Goal: Navigation & Orientation: Find specific page/section

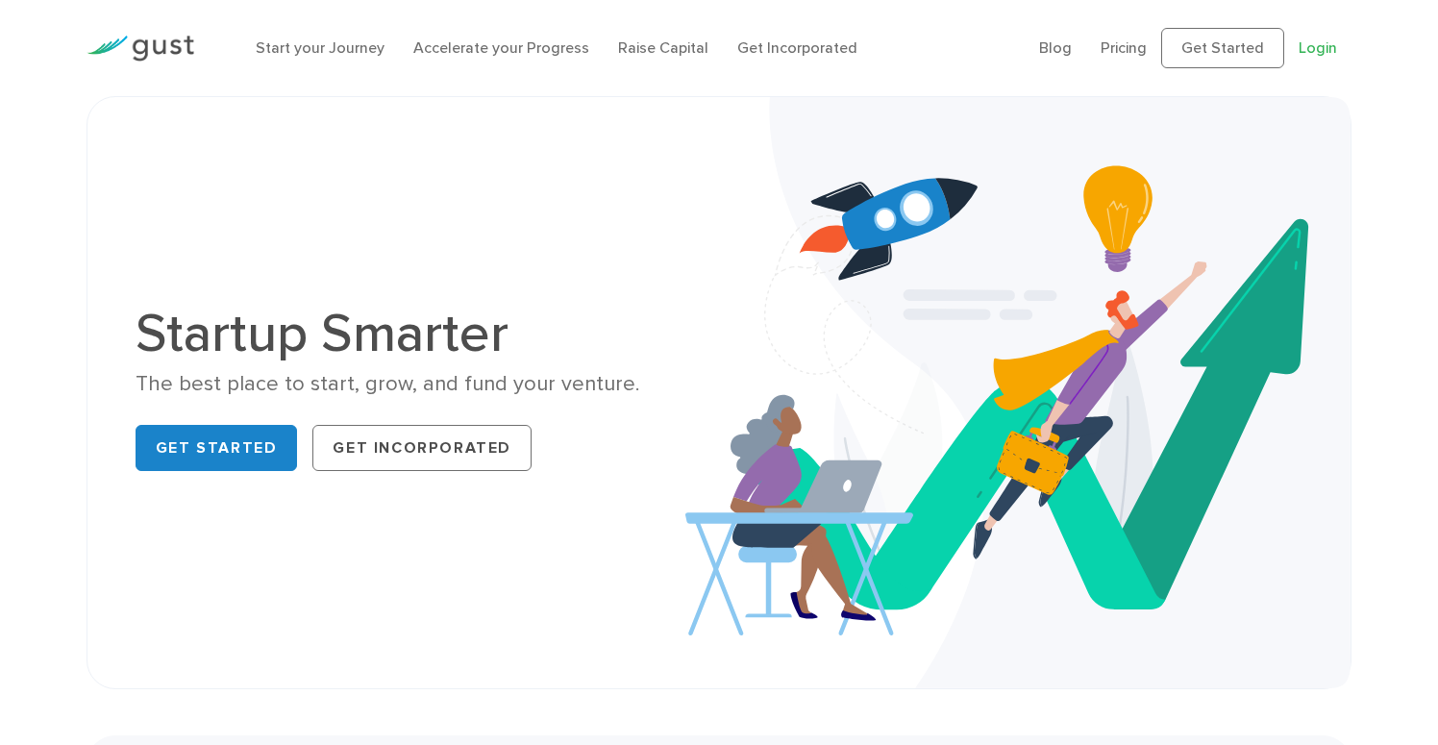
click at [1320, 47] on link "Login" at bounding box center [1318, 47] width 38 height 18
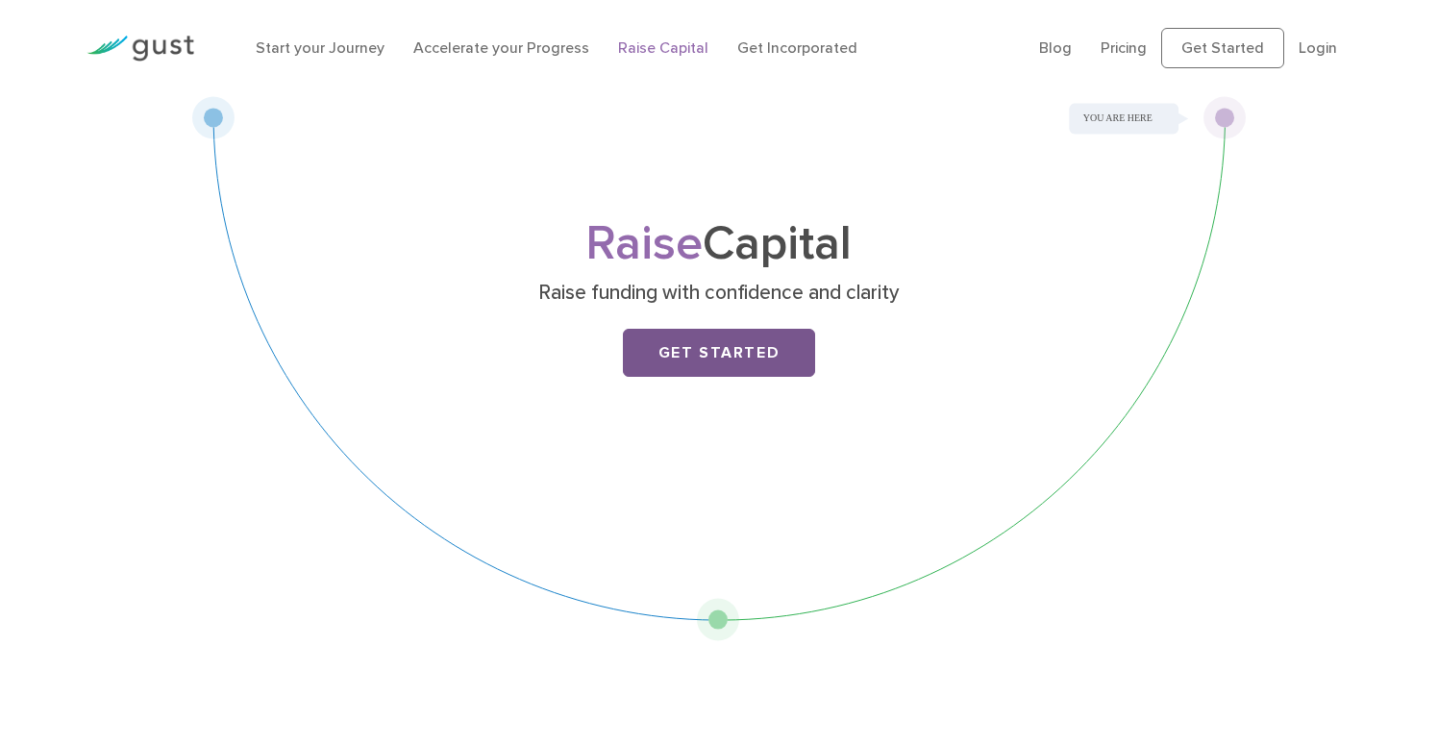
click at [709, 362] on link "Get Started" at bounding box center [719, 353] width 192 height 48
click at [722, 349] on link "Get Started" at bounding box center [719, 353] width 192 height 48
click at [675, 48] on link "Raise Capital" at bounding box center [663, 47] width 90 height 18
click at [693, 347] on link "Get Started" at bounding box center [719, 353] width 192 height 48
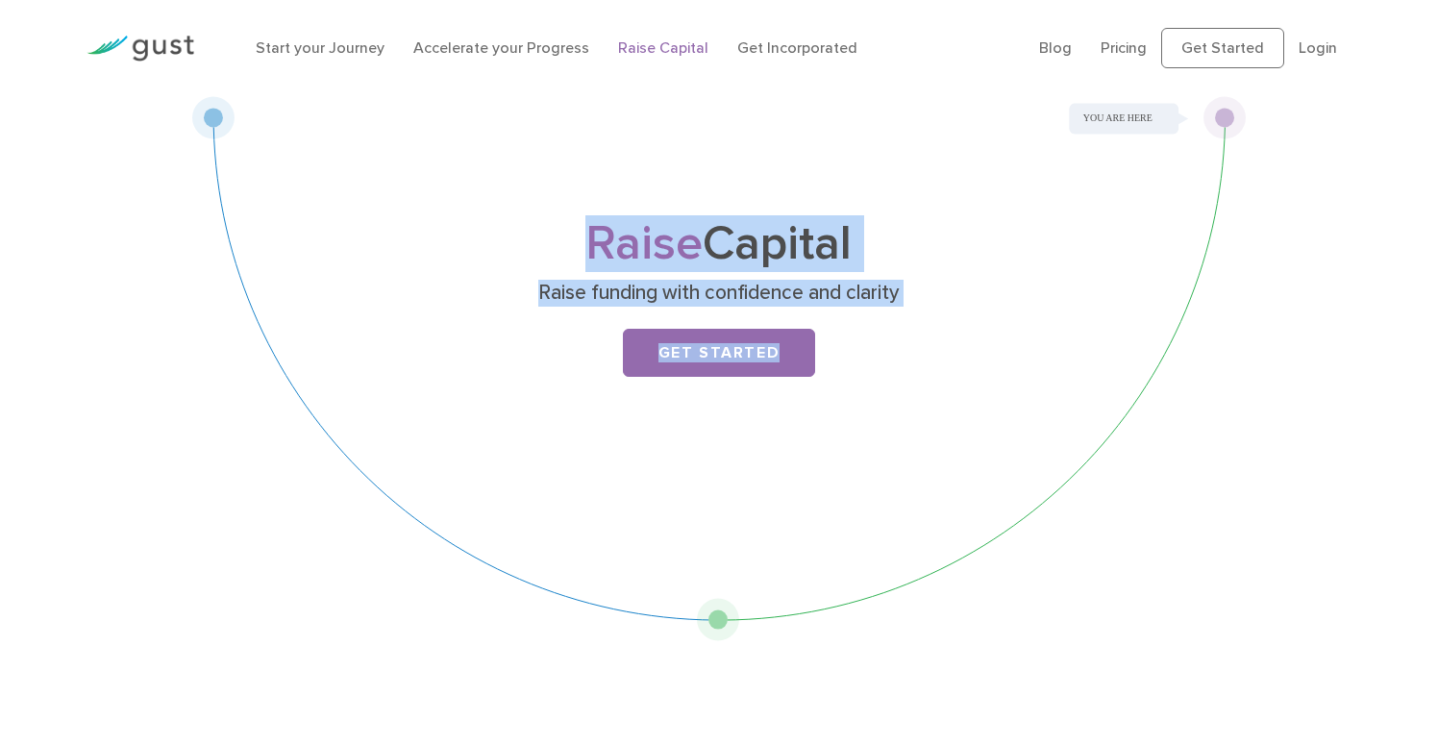
drag, startPoint x: 1231, startPoint y: 112, endPoint x: 880, endPoint y: 511, distance: 531.9
click at [880, 511] on div "Raise Capital Raise funding with confidence and clarity Get Started" at bounding box center [719, 368] width 1056 height 545
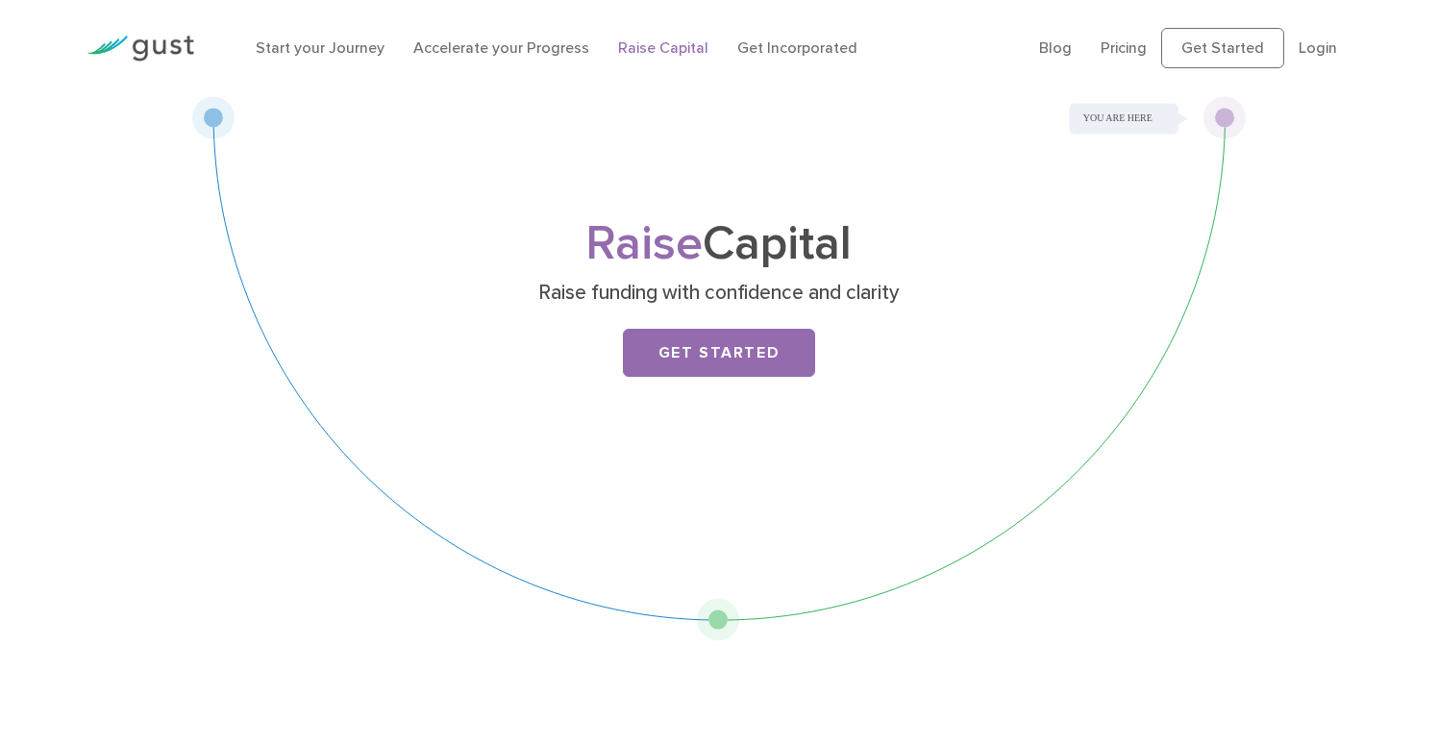
click at [672, 57] on li "Raise Capital" at bounding box center [663, 48] width 90 height 23
click at [672, 47] on link "Raise Capital" at bounding box center [663, 47] width 90 height 18
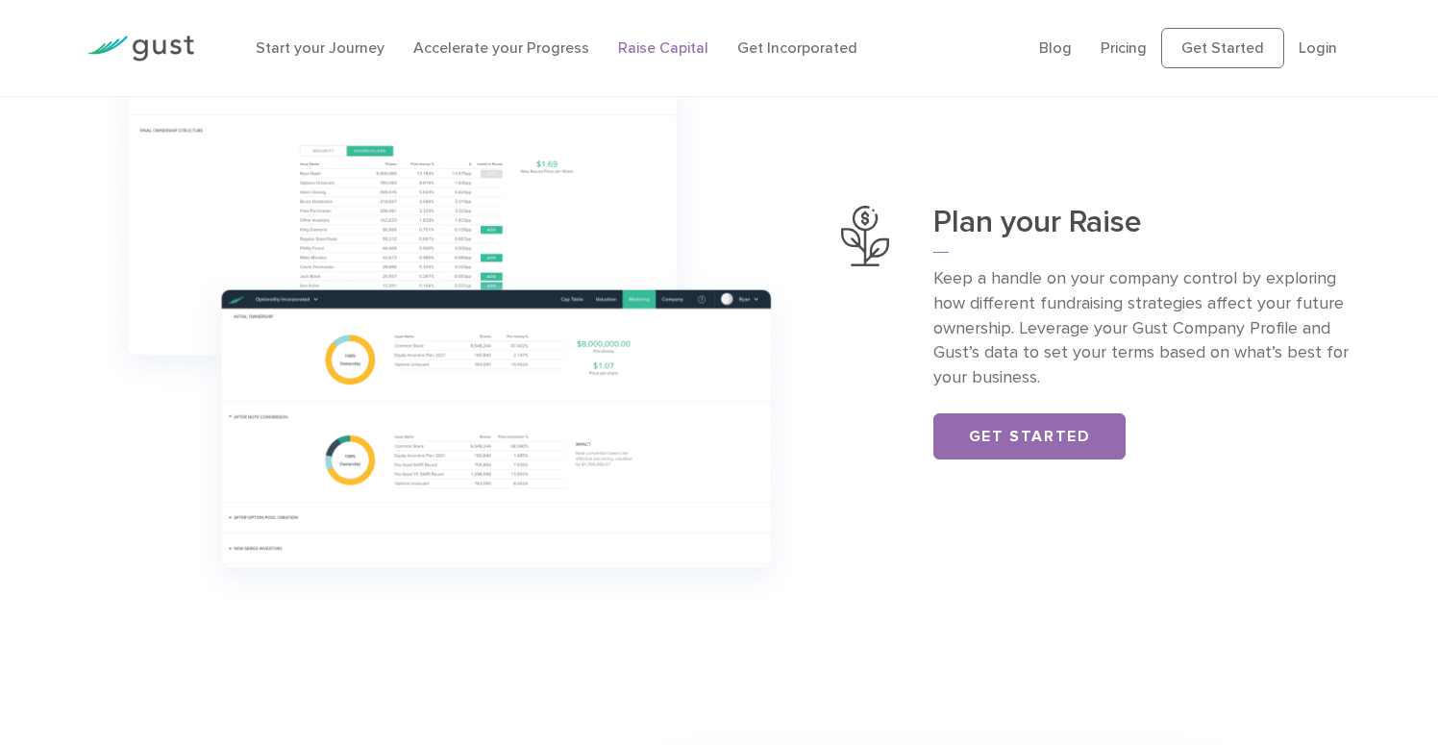
scroll to position [710, 0]
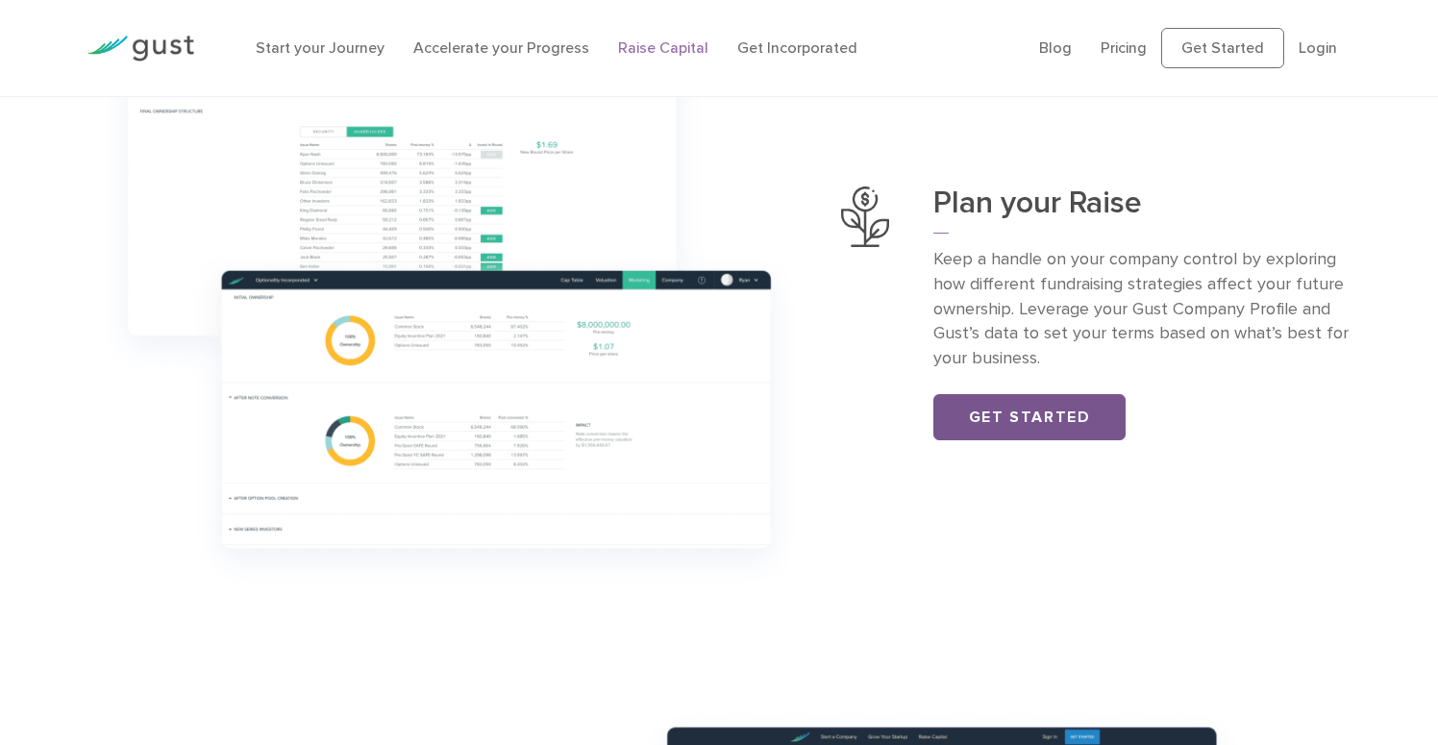
click at [981, 414] on link "Get Started" at bounding box center [1029, 417] width 192 height 46
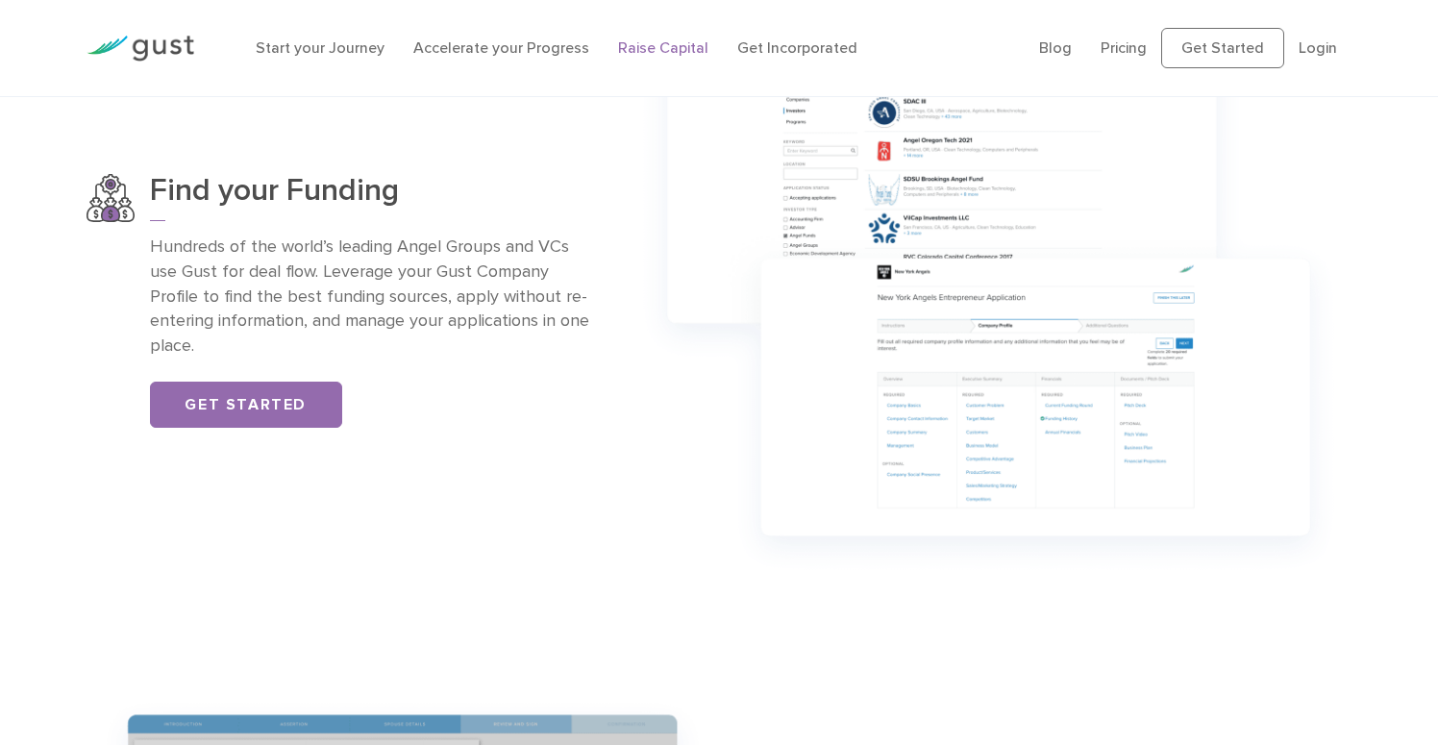
scroll to position [1383, 0]
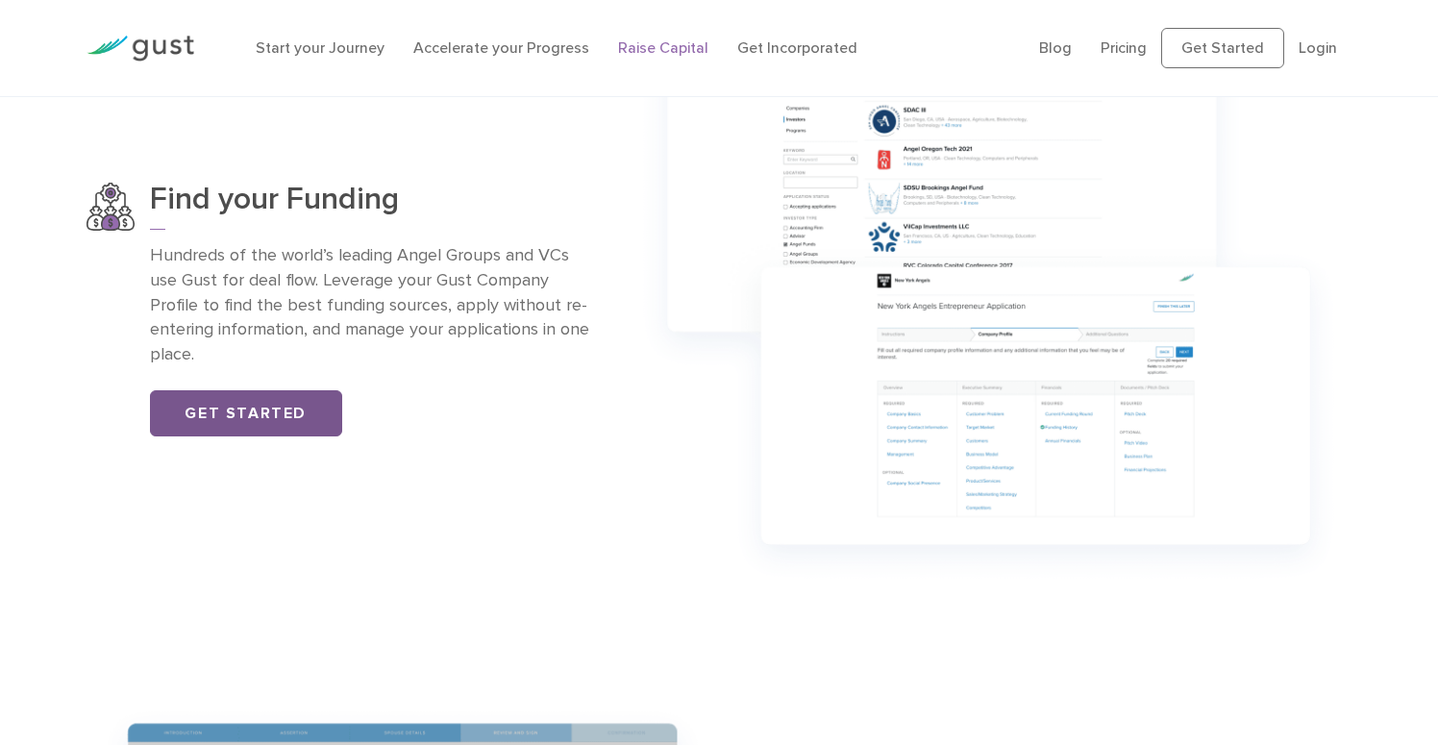
click at [276, 402] on link "Get Started" at bounding box center [246, 413] width 192 height 46
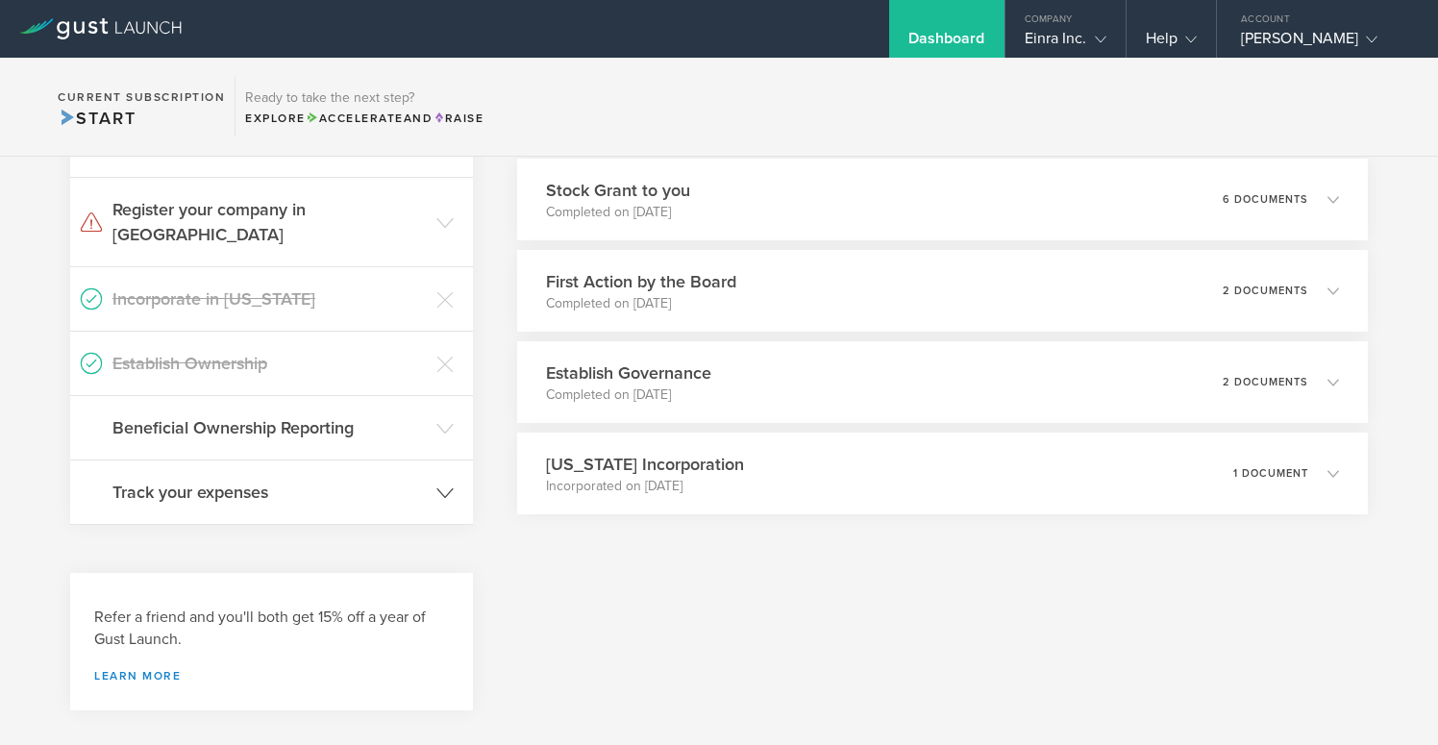
scroll to position [437, 0]
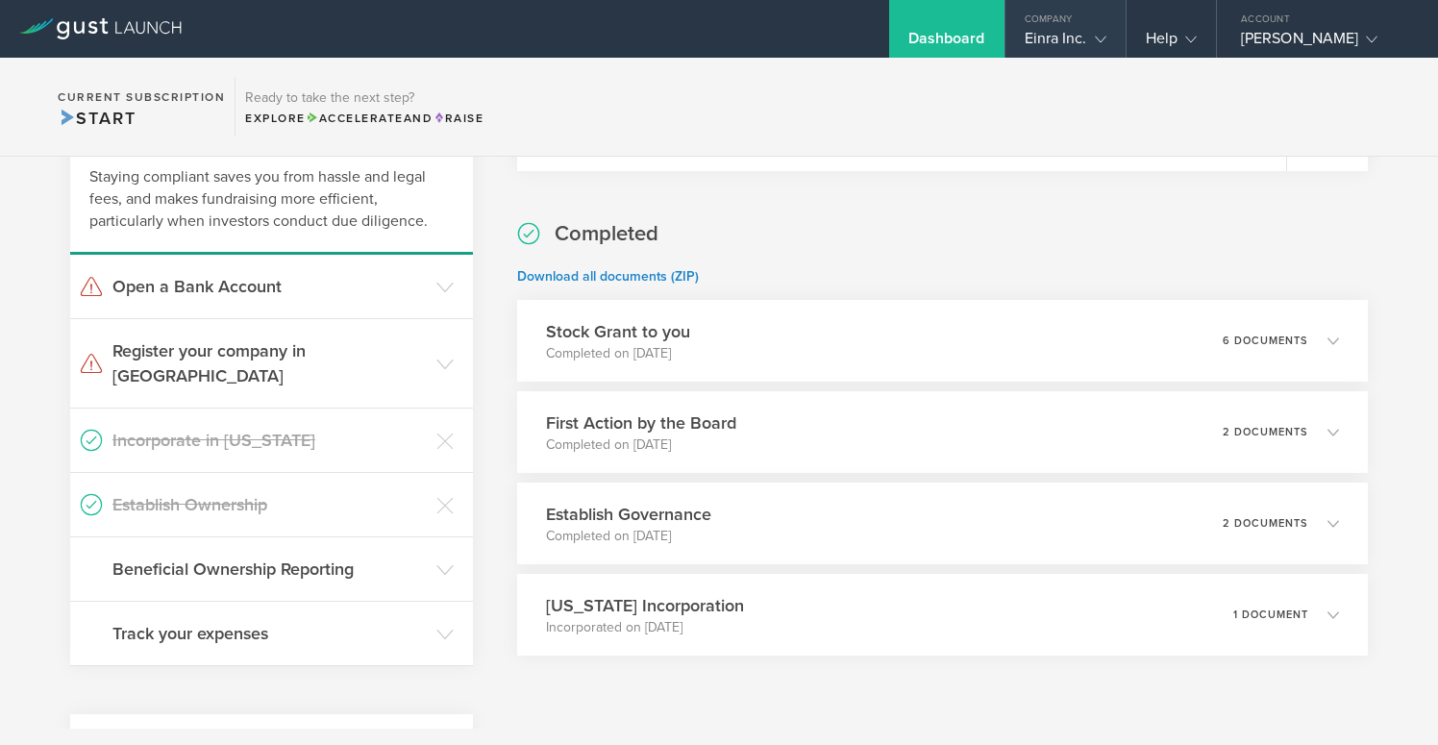
click at [1040, 40] on div "Einra Inc." at bounding box center [1066, 43] width 82 height 29
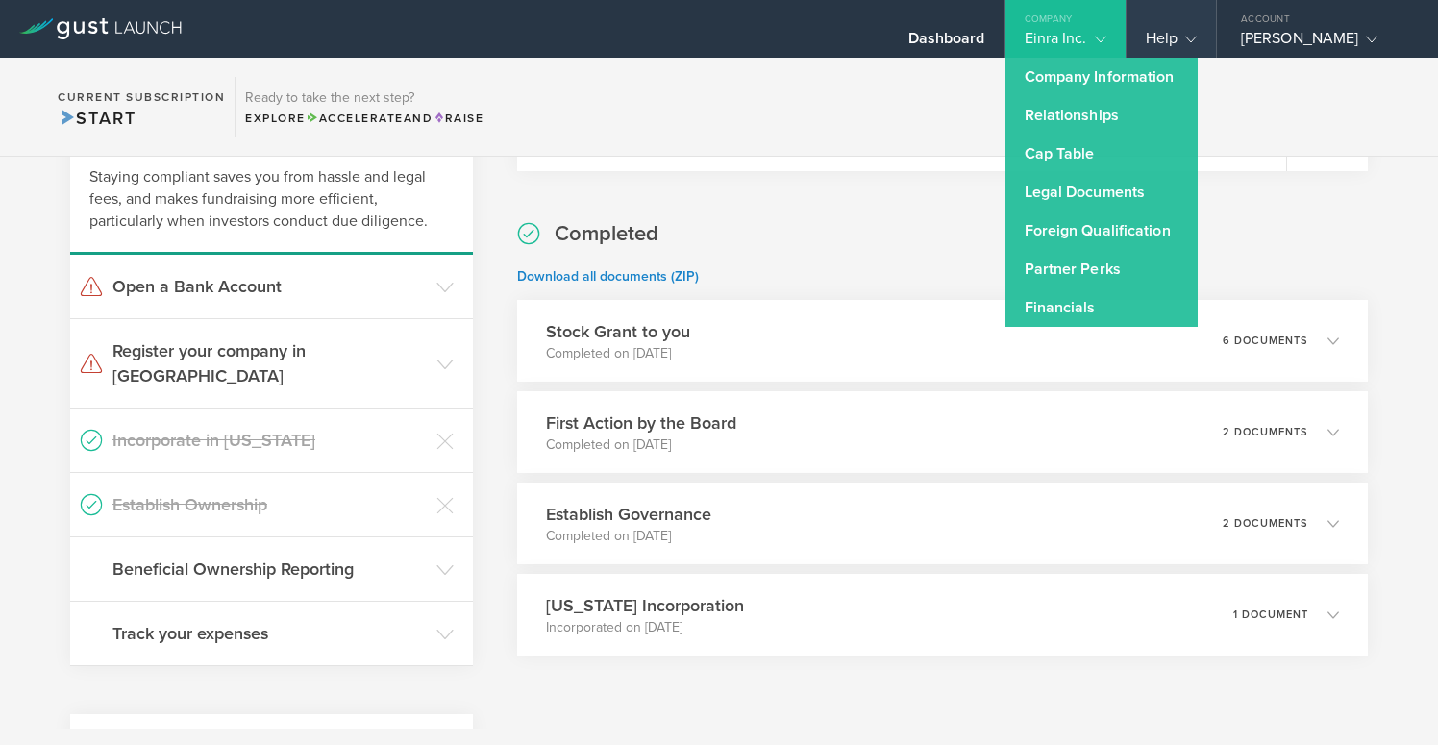
click at [1202, 15] on div "Help" at bounding box center [1171, 29] width 89 height 58
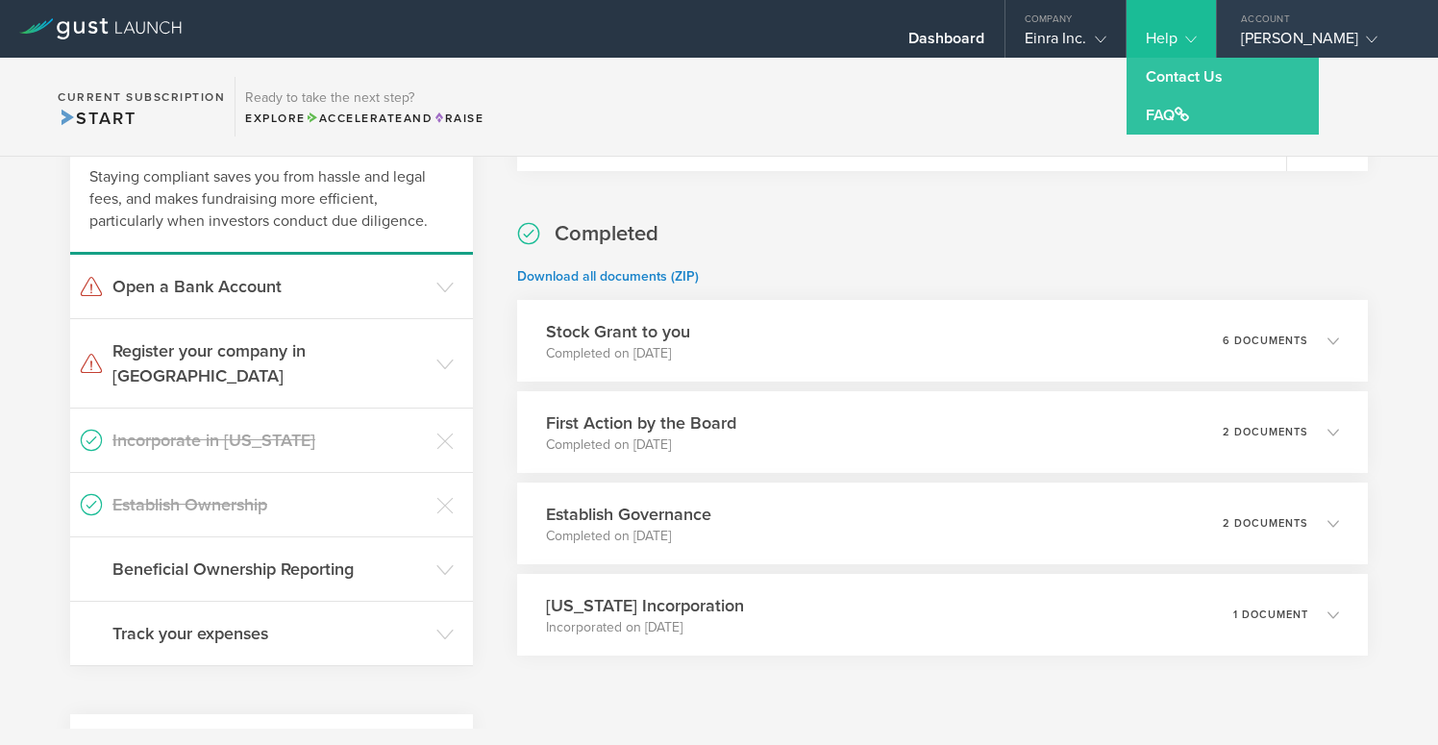
click at [1277, 44] on div "[PERSON_NAME]" at bounding box center [1322, 43] width 163 height 29
